Goal: Transaction & Acquisition: Purchase product/service

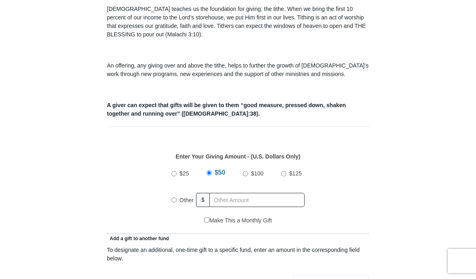
scroll to position [233, 0]
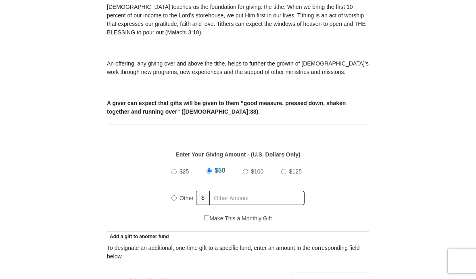
click at [176, 200] on input "Other" at bounding box center [174, 197] width 5 height 5
radio input "true"
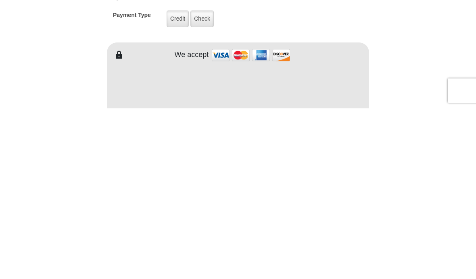
scroll to position [494, 0]
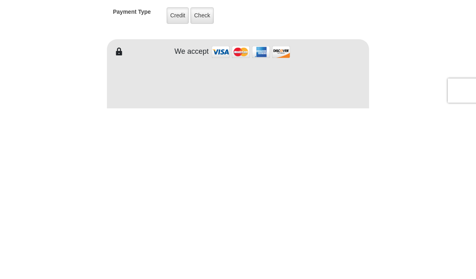
type input "220.00"
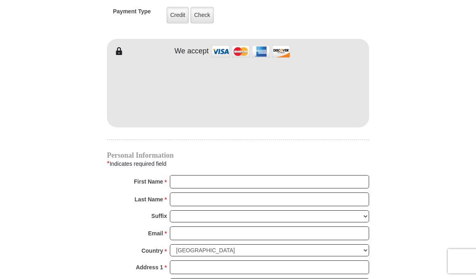
scroll to position [665, 0]
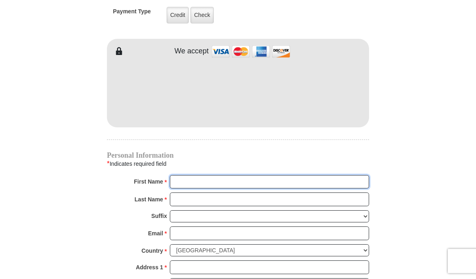
click at [259, 184] on input "First Name *" at bounding box center [269, 182] width 199 height 14
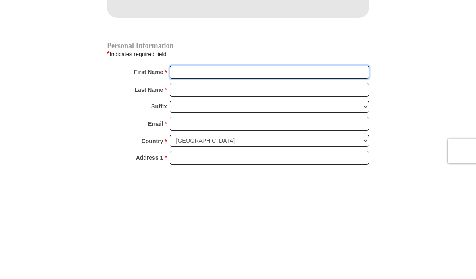
type input "[PERSON_NAME]"
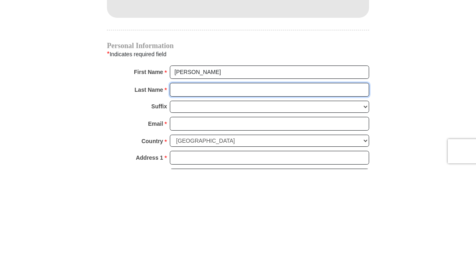
type input "[PERSON_NAME]"
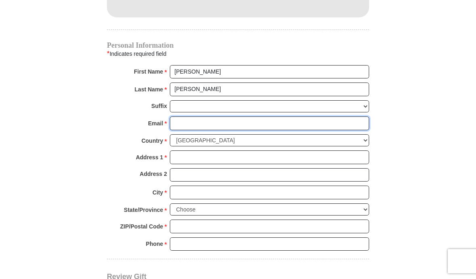
click at [241, 124] on input "Email *" at bounding box center [269, 123] width 199 height 14
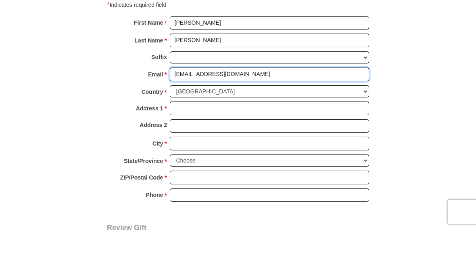
type input "[EMAIL_ADDRESS][DOMAIN_NAME]"
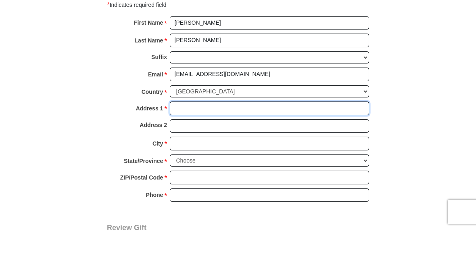
click at [237, 151] on input "Address 1 *" at bounding box center [269, 158] width 199 height 14
type input "[STREET_ADDRESS]"
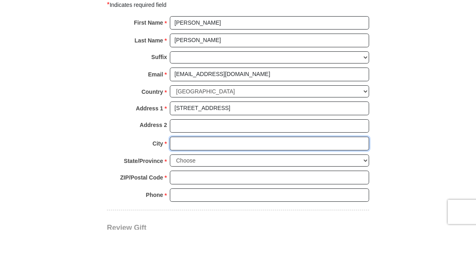
click at [252, 186] on input "City *" at bounding box center [269, 193] width 199 height 14
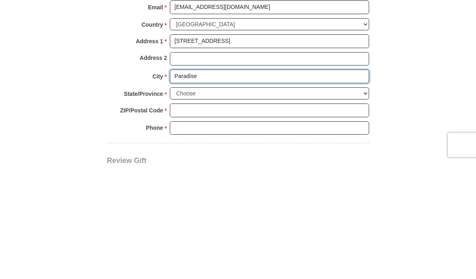
type input "Paradise"
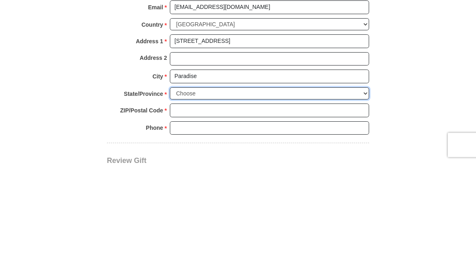
click at [237, 203] on select "Choose [US_STATE] [US_STATE] [US_STATE] [US_STATE] [US_STATE] Armed Forces Amer…" at bounding box center [269, 209] width 199 height 13
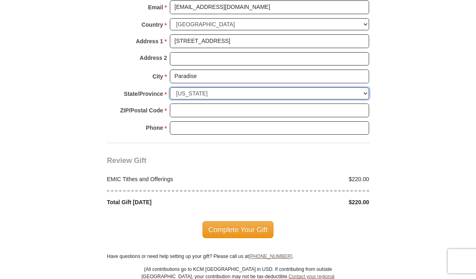
click at [235, 90] on select "Choose [US_STATE] [US_STATE] [US_STATE] [US_STATE] [US_STATE] Armed Forces Amer…" at bounding box center [269, 93] width 199 height 13
select select "[GEOGRAPHIC_DATA]"
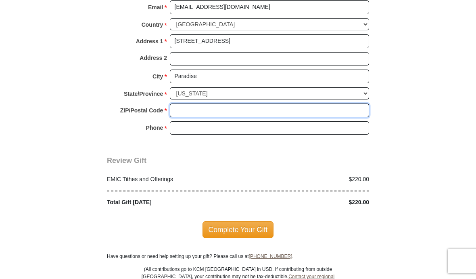
click at [222, 105] on input "ZIP/Postal Code *" at bounding box center [269, 110] width 199 height 14
type input "76073"
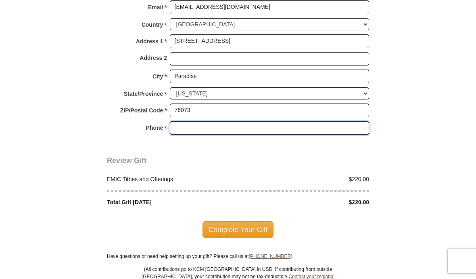
click at [237, 124] on input "Phone * *" at bounding box center [269, 128] width 199 height 14
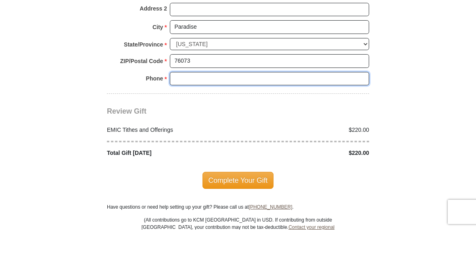
type input "8173680989"
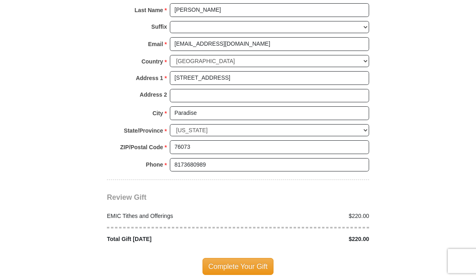
scroll to position [856, 0]
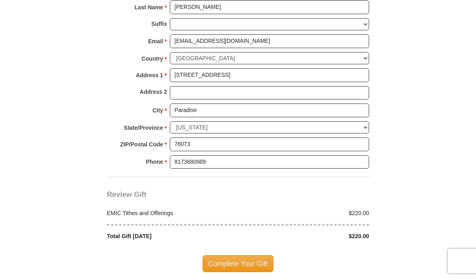
click at [248, 260] on span "Complete Your Gift" at bounding box center [238, 263] width 71 height 17
